Goal: Information Seeking & Learning: Find specific fact

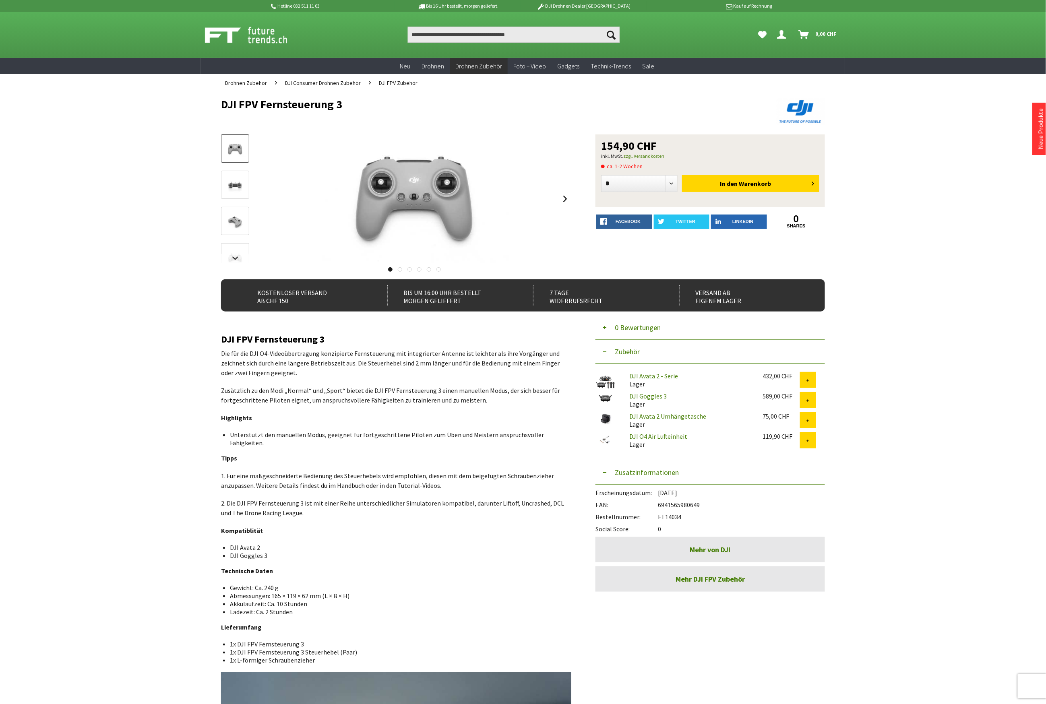
drag, startPoint x: 347, startPoint y: 102, endPoint x: 221, endPoint y: 103, distance: 125.6
click at [221, 103] on h1 "DJI FPV Fernsteuerung 3" at bounding box center [462, 104] width 483 height 12
drag, startPoint x: 221, startPoint y: 103, endPoint x: 345, endPoint y: 105, distance: 123.6
click at [345, 105] on h1 "DJI FPV Fernsteuerung 3" at bounding box center [462, 104] width 483 height 12
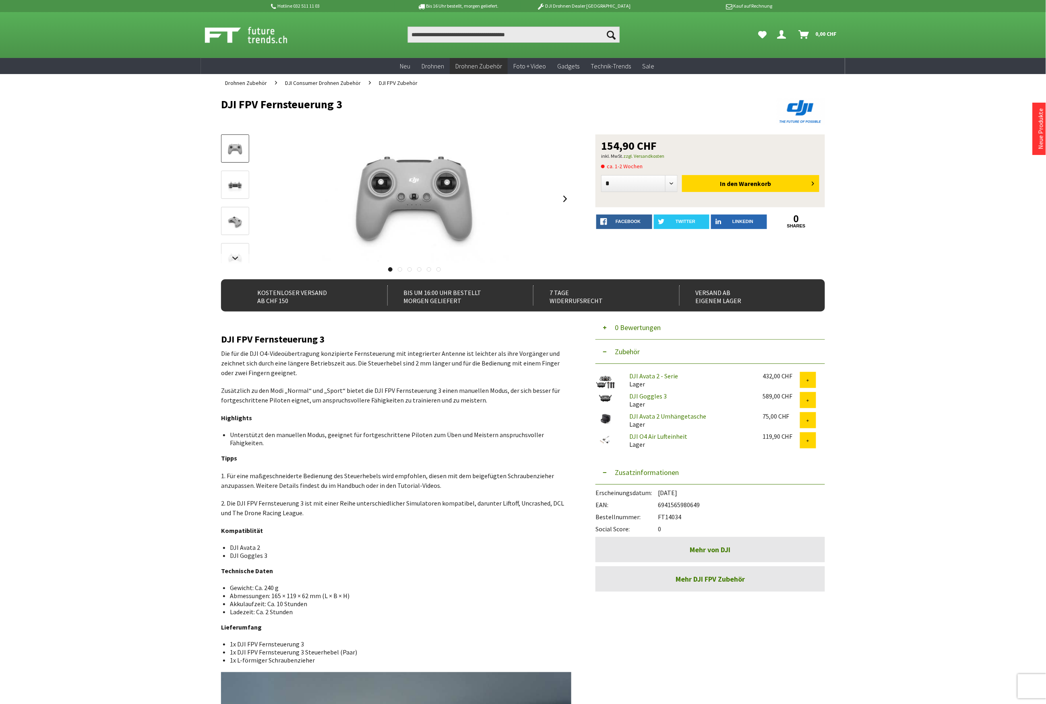
click at [342, 105] on h1 "DJI FPV Fernsteuerung 3" at bounding box center [462, 104] width 483 height 12
drag, startPoint x: 345, startPoint y: 103, endPoint x: 200, endPoint y: 97, distance: 145.4
click at [200, 97] on div "Hotline 032 511 11 03 Bis 16 Uhr bestellt, [DATE] geliefert. DJI Drohnen Dealer…" at bounding box center [523, 604] width 1046 height 1209
drag, startPoint x: 662, startPoint y: 505, endPoint x: 712, endPoint y: 504, distance: 50.7
click at [712, 504] on div "EAN: 6941565980649" at bounding box center [709, 503] width 229 height 12
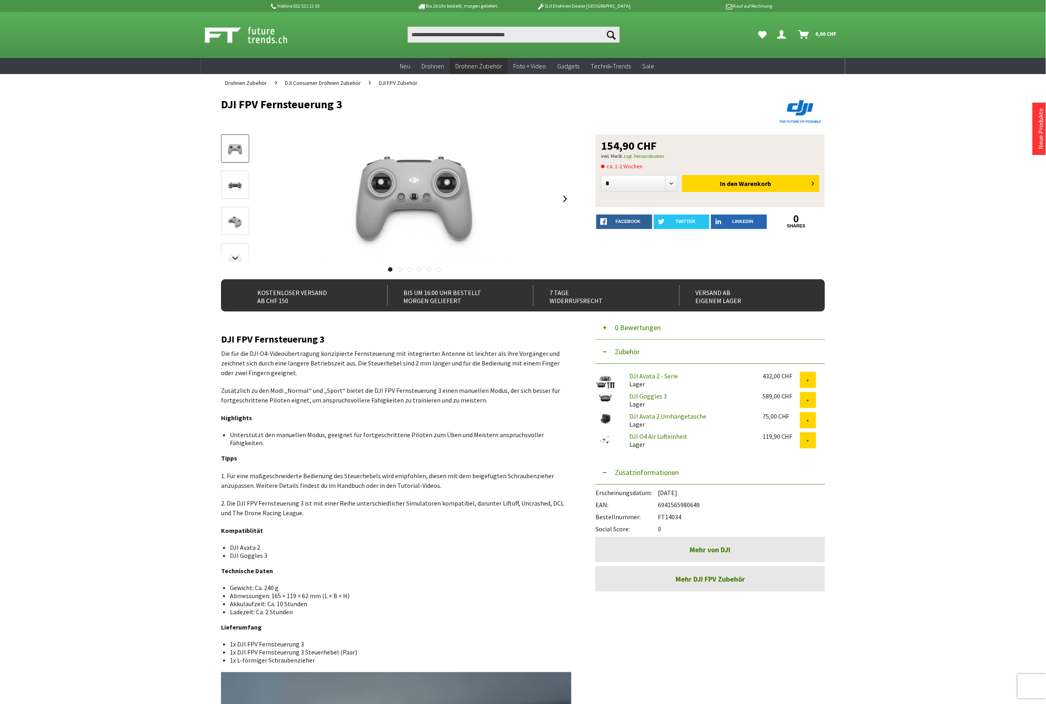
click at [707, 507] on div "EAN: 6941565980649" at bounding box center [709, 503] width 229 height 12
drag, startPoint x: 351, startPoint y: 105, endPoint x: 163, endPoint y: 110, distance: 187.6
click at [163, 110] on div "Hotline 032 511 11 03 Bis 16 Uhr bestellt, [DATE] geliefert. DJI Drohnen Dealer…" at bounding box center [523, 604] width 1046 height 1209
